Goal: Use online tool/utility: Utilize a website feature to perform a specific function

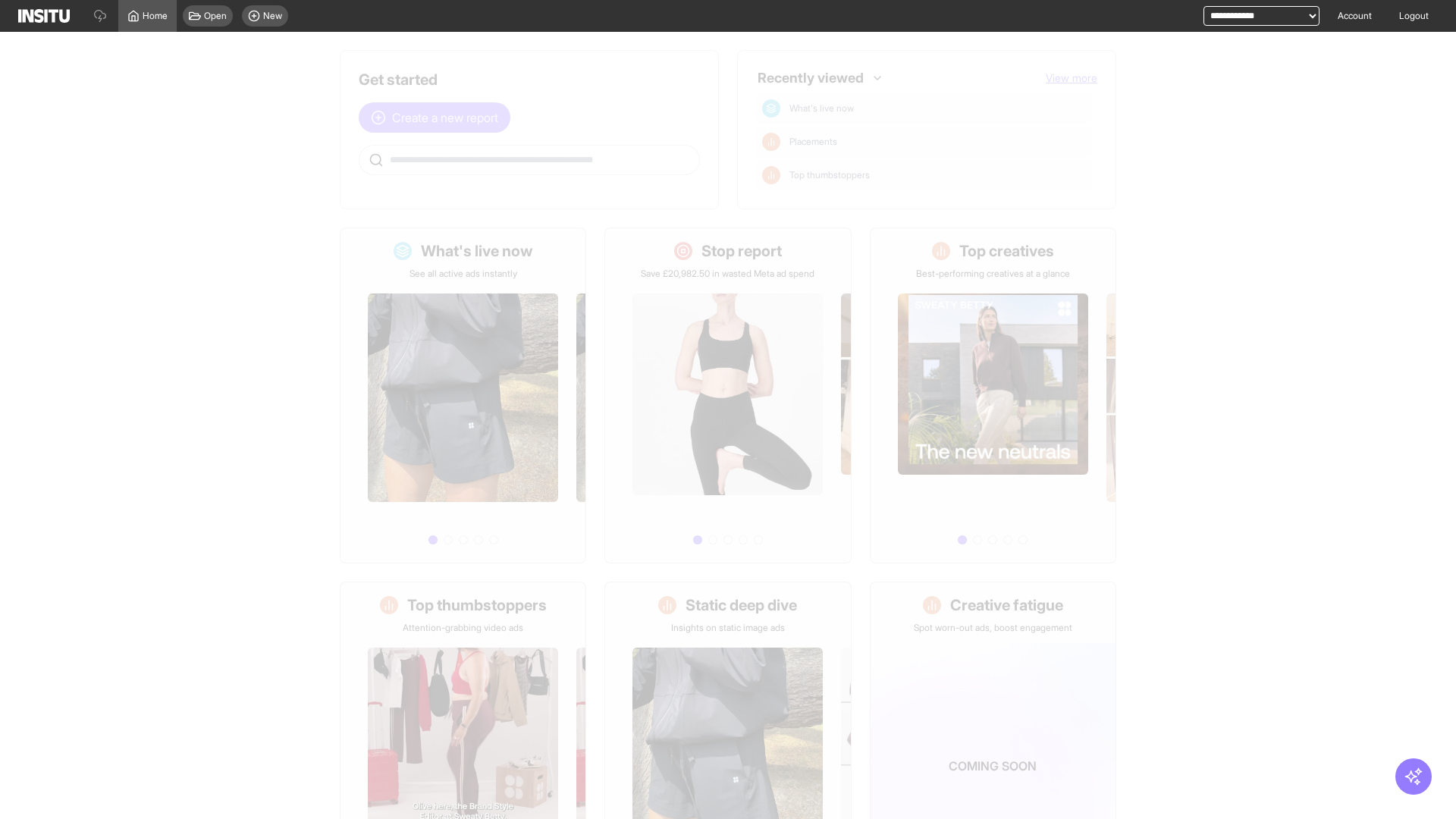
click at [438, 118] on span "Create a new report" at bounding box center [445, 118] width 106 height 18
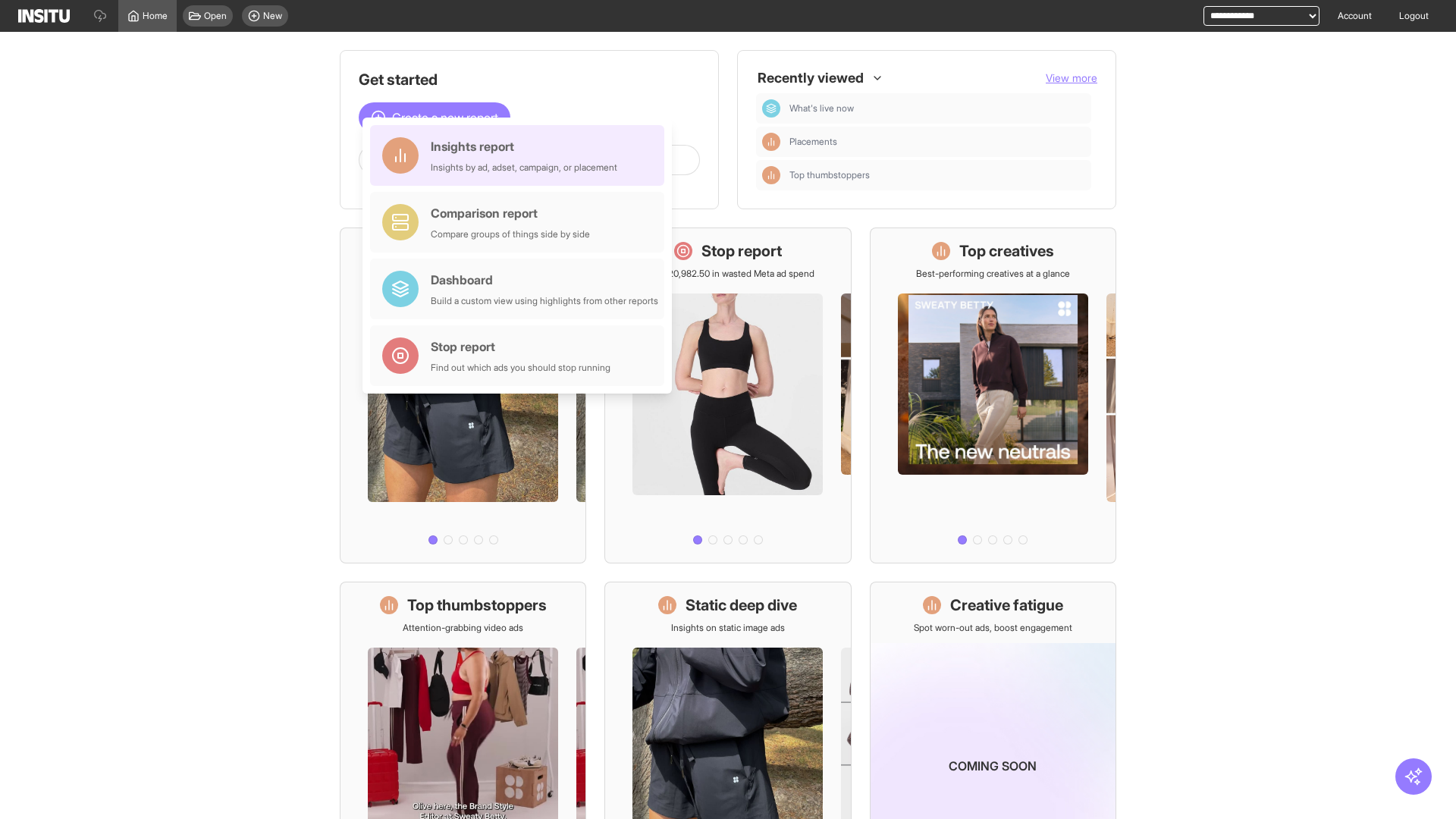
click at [521, 155] on div "Insights report Insights by ad, adset, campaign, or placement" at bounding box center [525, 155] width 187 height 37
